Goal: Navigation & Orientation: Find specific page/section

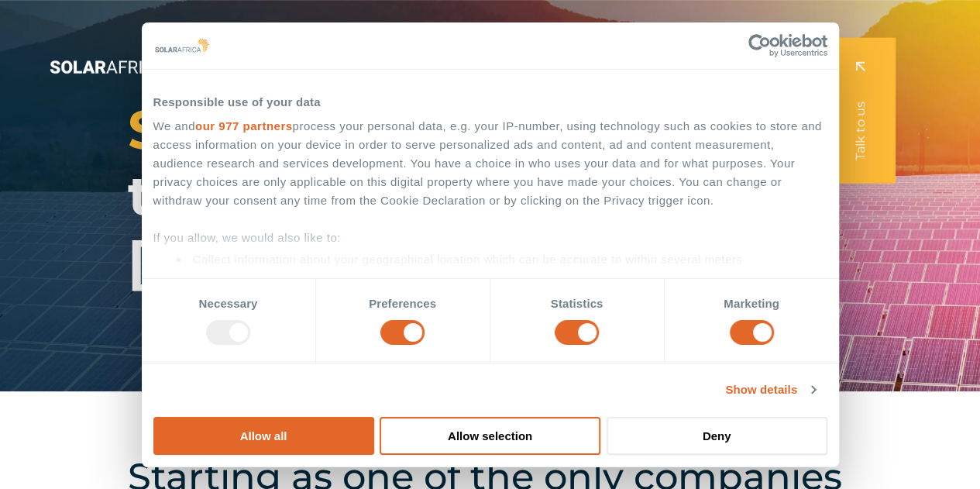
click at [420, 31] on icon "Menu" at bounding box center [420, 31] width 12 height 12
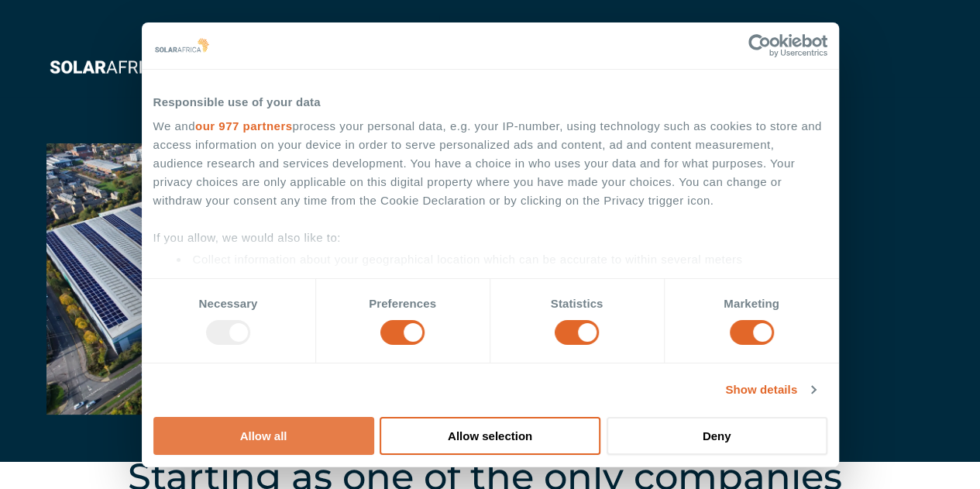
click at [374, 417] on button "Allow all" at bounding box center [263, 436] width 221 height 38
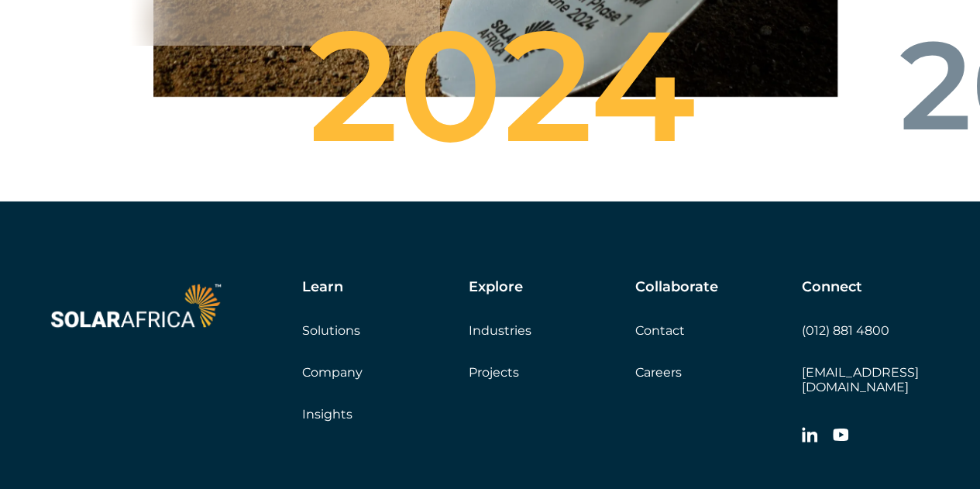
scroll to position [5516, 0]
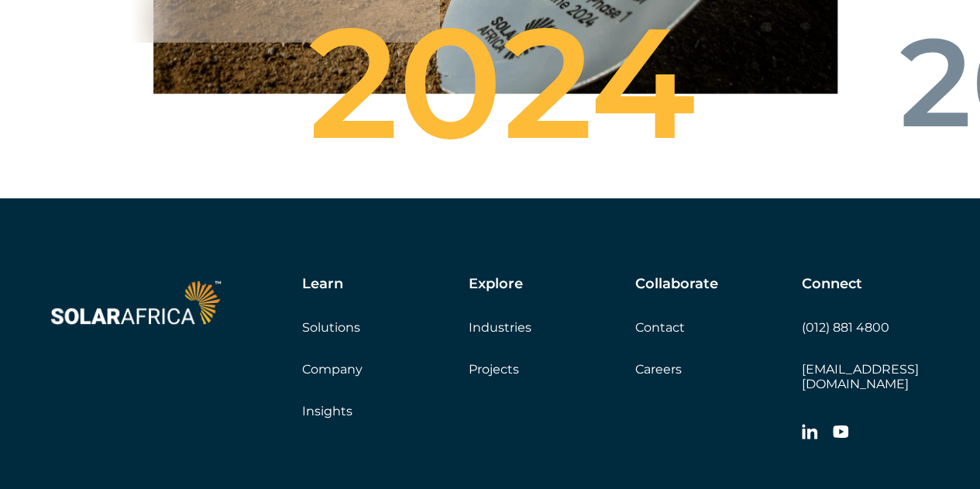
click at [338, 376] on link "Company" at bounding box center [332, 369] width 60 height 15
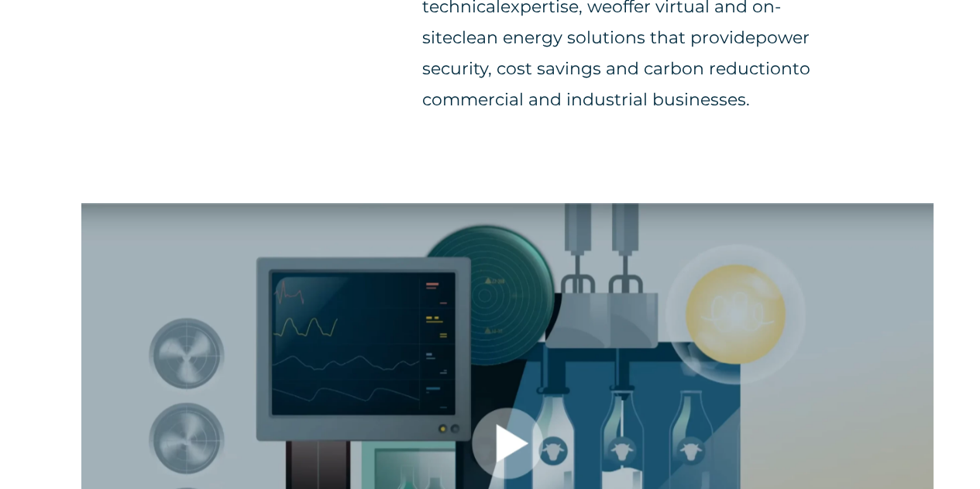
scroll to position [796, 0]
